Goal: Task Accomplishment & Management: Manage account settings

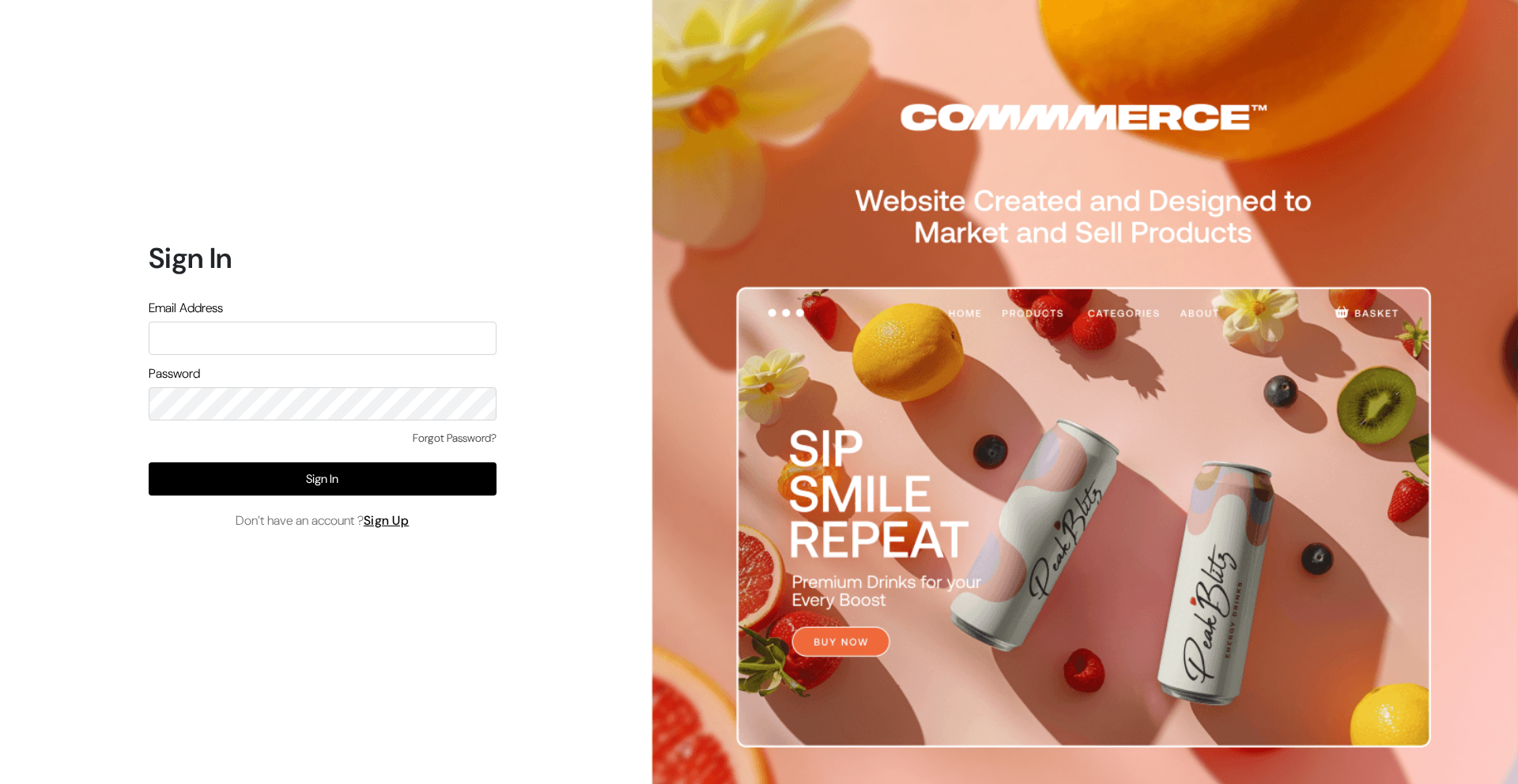
click at [260, 335] on input "text" at bounding box center [323, 339] width 348 height 33
type input "[EMAIL_ADDRESS][DOMAIN_NAME]"
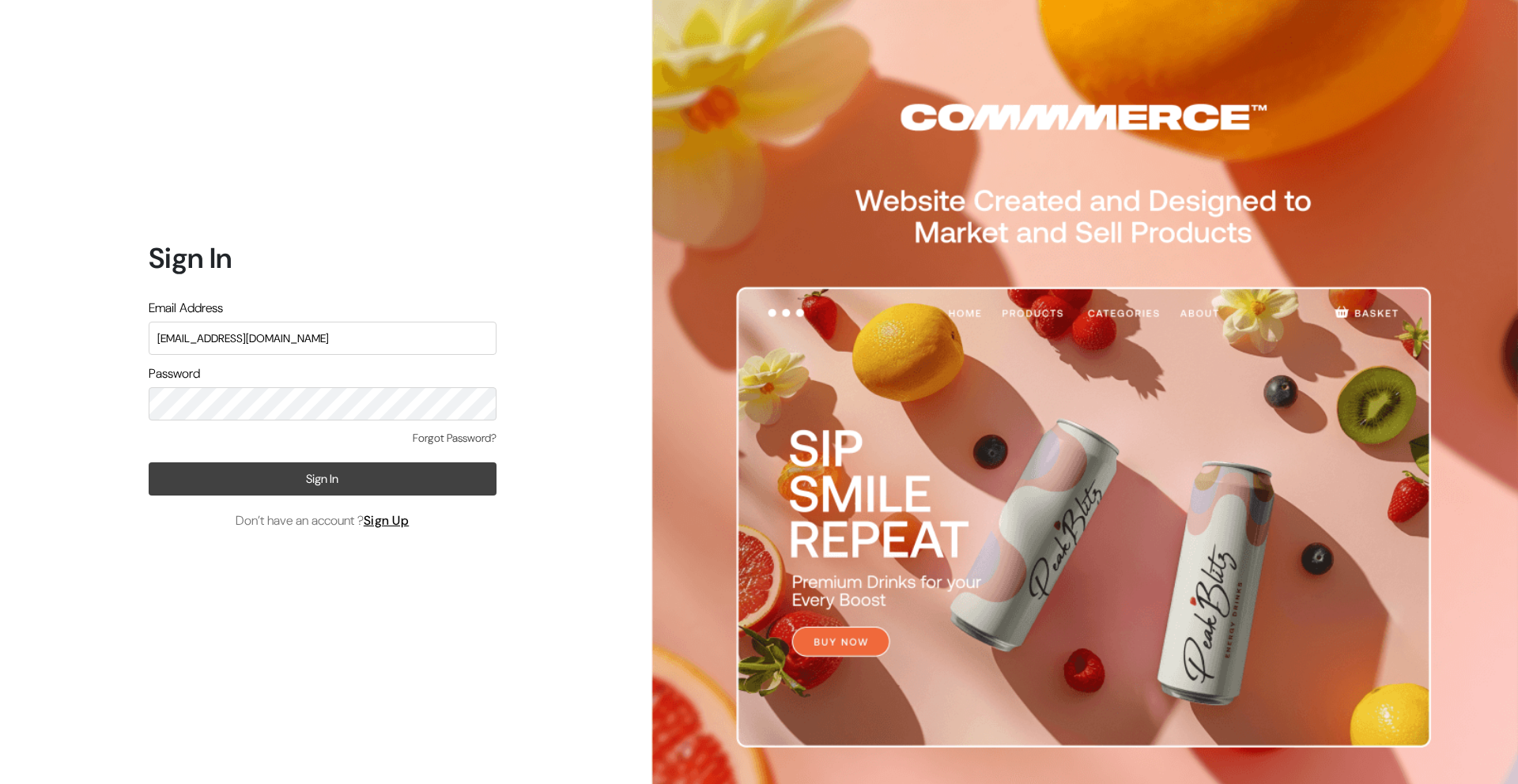
click at [373, 488] on button "Sign In" at bounding box center [323, 479] width 348 height 33
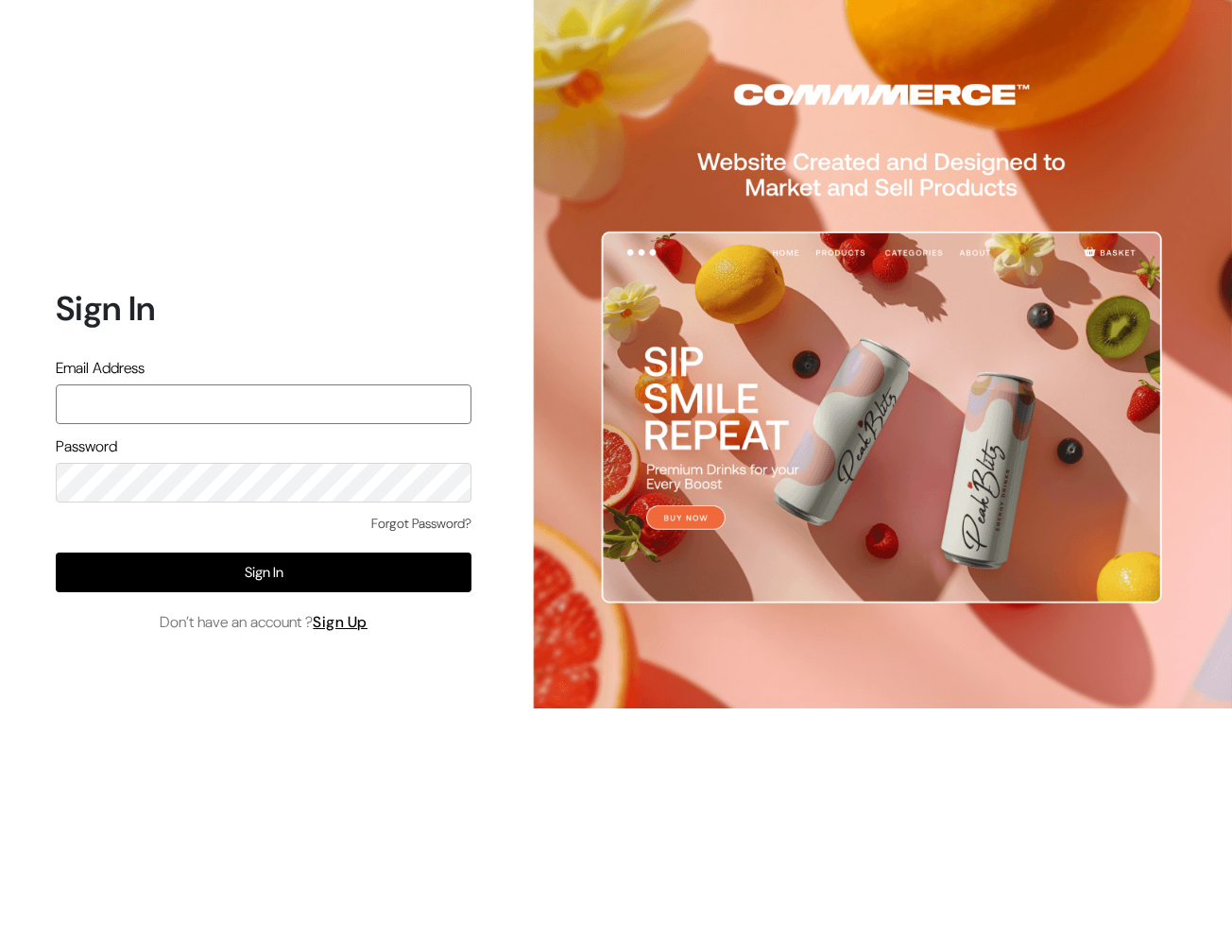
click at [266, 404] on input "text" at bounding box center [264, 405] width 416 height 40
type input "[EMAIL_ADDRESS][DOMAIN_NAME]"
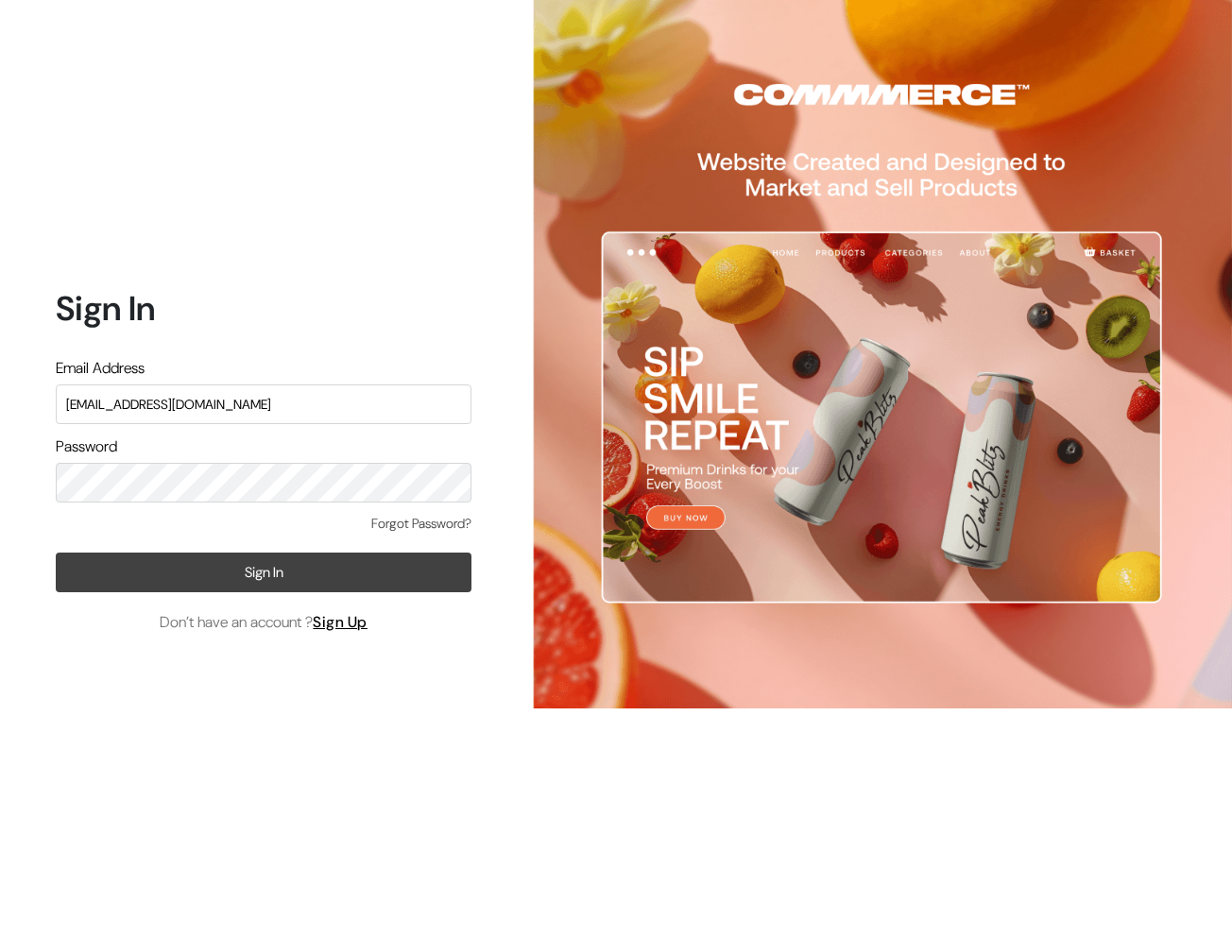
click at [299, 585] on button "Sign In" at bounding box center [264, 573] width 416 height 40
